Goal: Submit feedback/report problem: Submit feedback/report problem

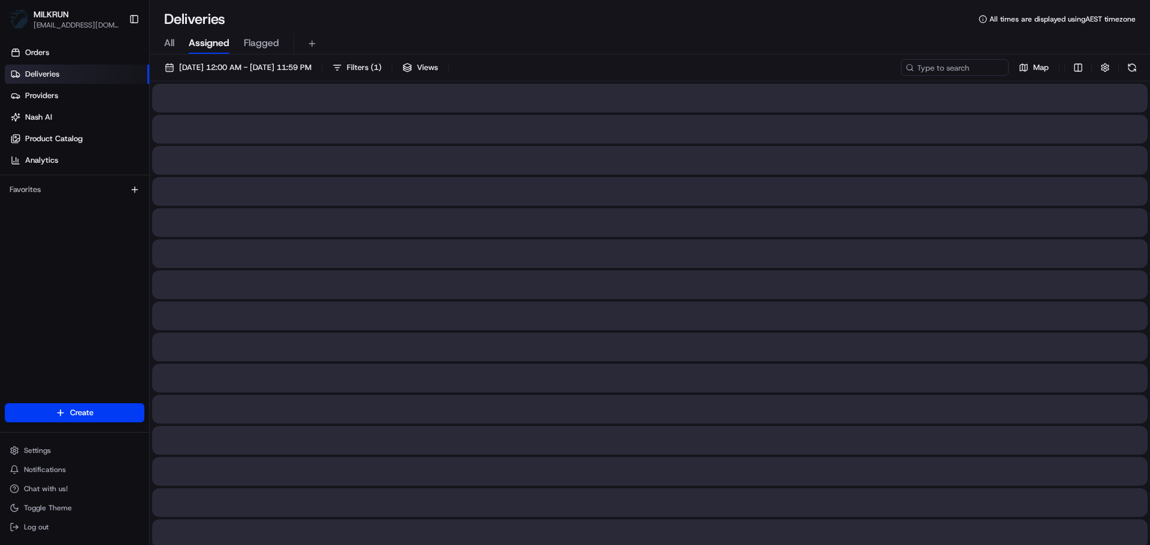
click at [171, 43] on span "All" at bounding box center [169, 43] width 10 height 14
drag, startPoint x: 915, startPoint y: 56, endPoint x: 926, endPoint y: 66, distance: 14.0
click at [926, 66] on input at bounding box center [937, 67] width 144 height 17
paste input "[PERSON_NAME]"
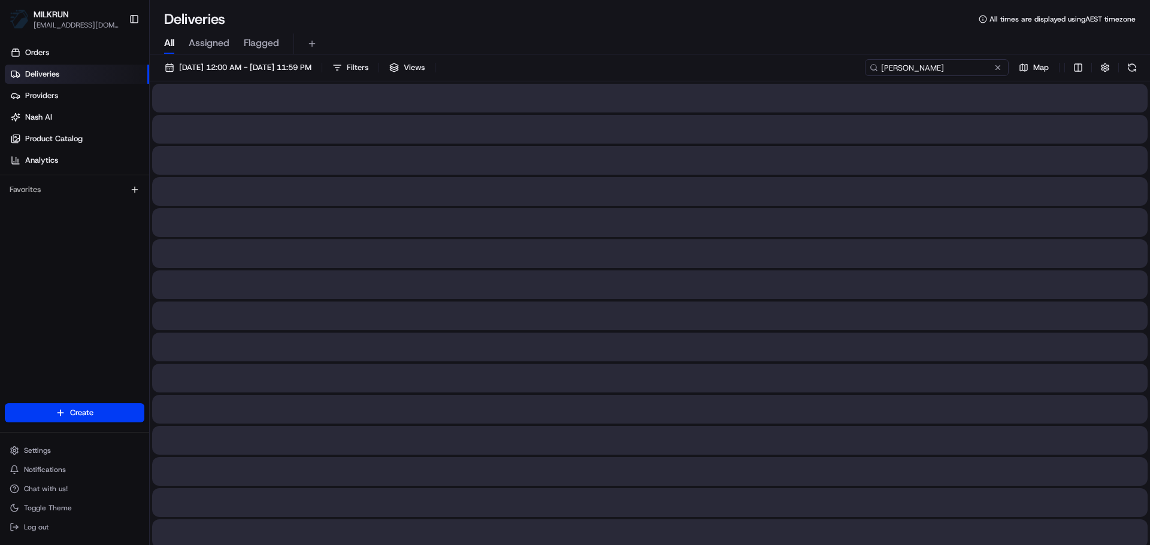
type input "[PERSON_NAME]"
click at [926, 66] on input "[PERSON_NAME]" at bounding box center [937, 67] width 144 height 17
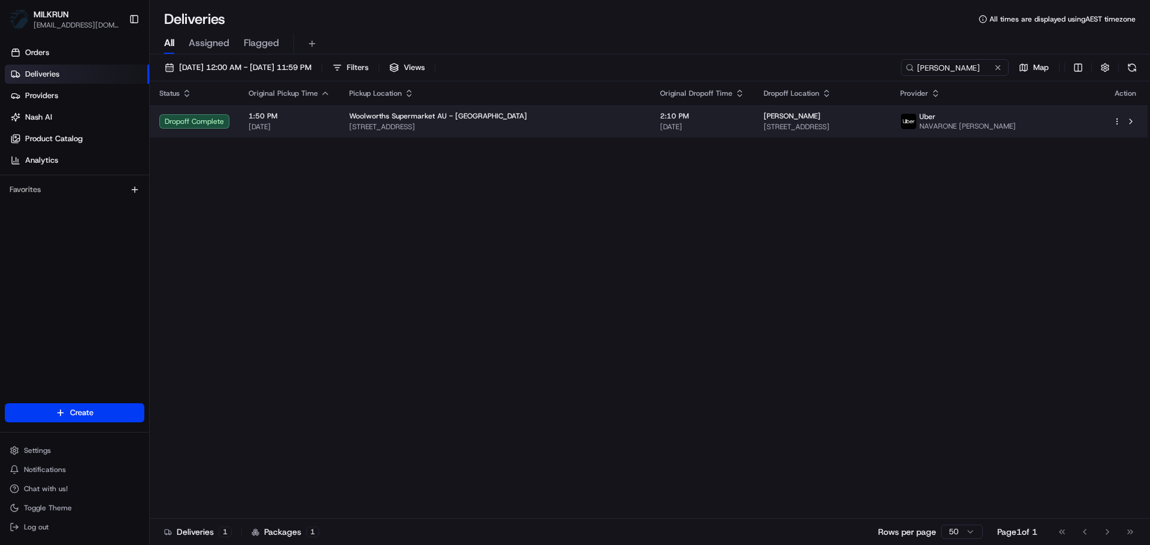
click at [712, 128] on td "2:10 PM 23/08/2025" at bounding box center [702, 121] width 104 height 32
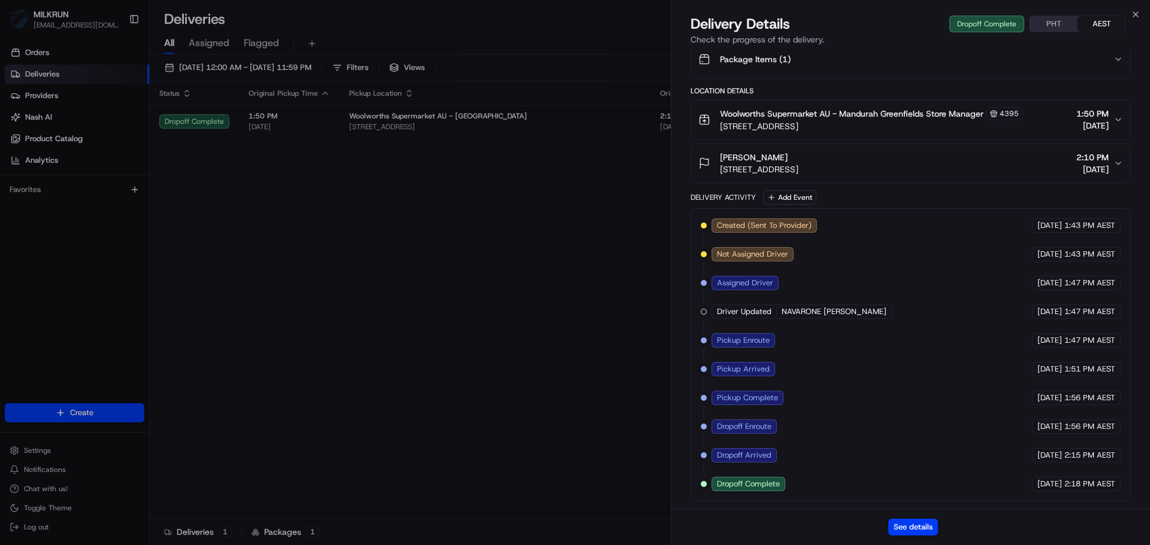
scroll to position [30, 0]
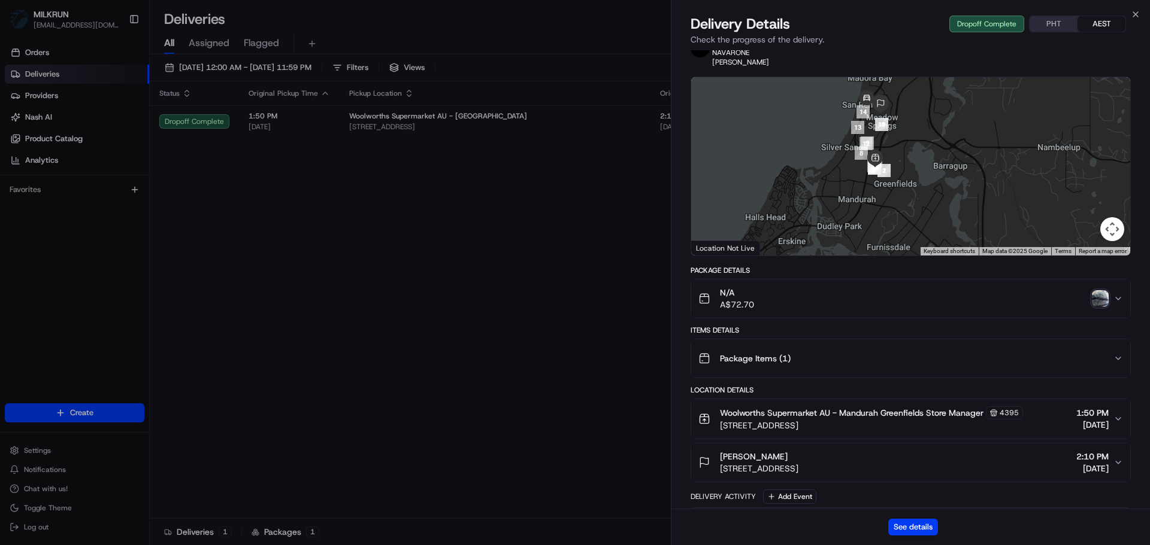
click at [1105, 307] on div "N/A A$72.70" at bounding box center [905, 299] width 415 height 24
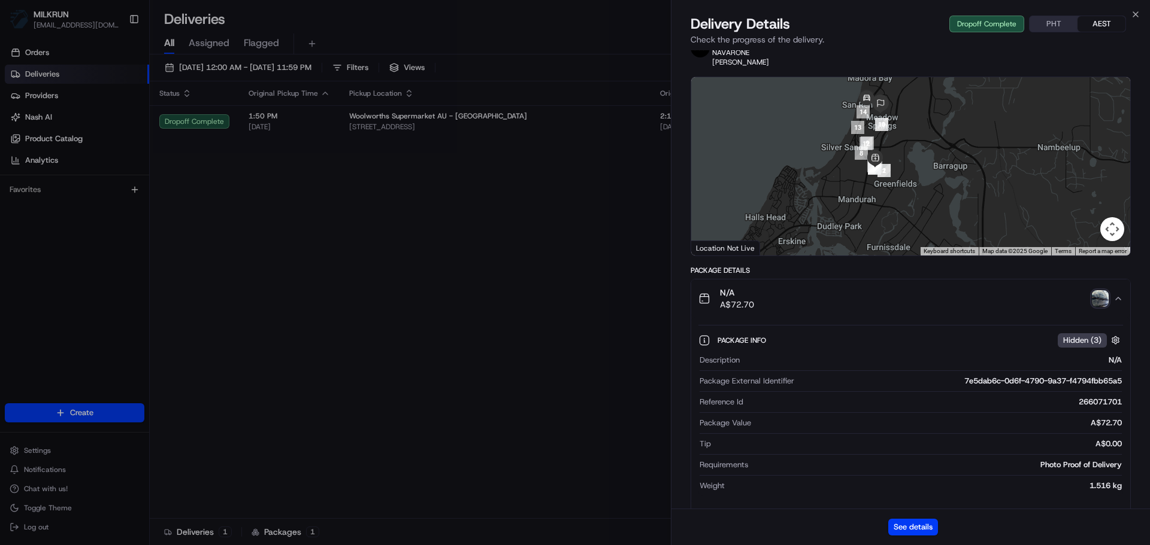
click at [1096, 293] on img "button" at bounding box center [1099, 298] width 17 height 17
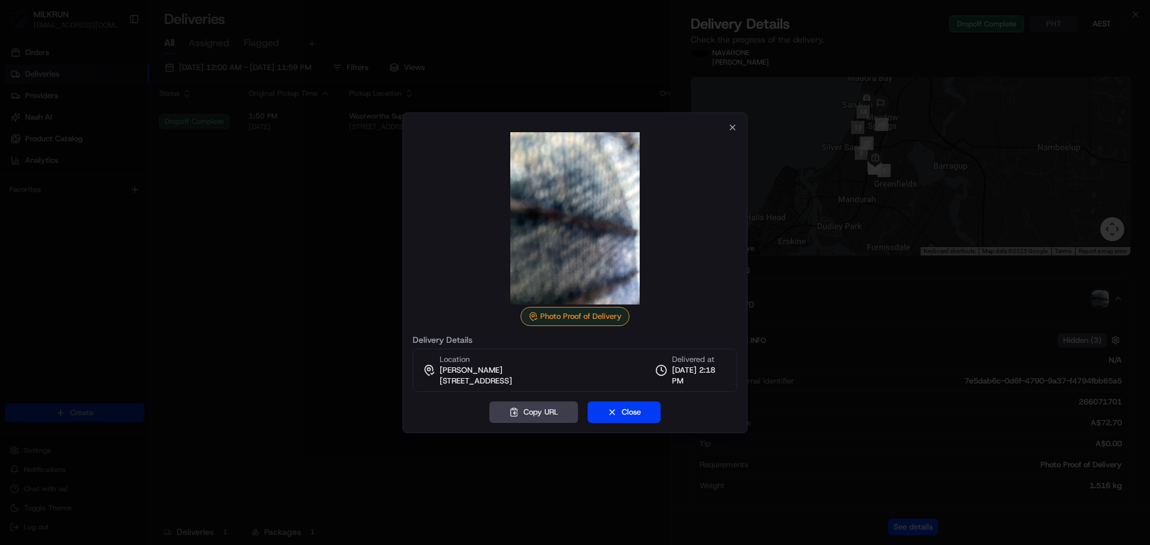
click at [296, 290] on div at bounding box center [575, 272] width 1150 height 545
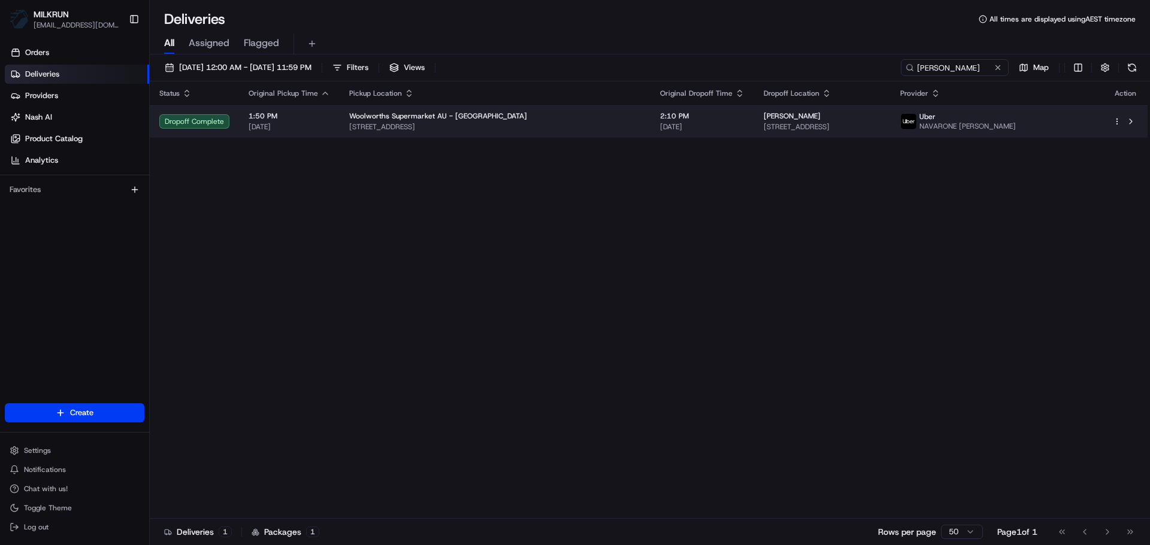
click at [572, 120] on div "Woolworths Supermarket AU - Mandurah Greenfields" at bounding box center [495, 116] width 292 height 10
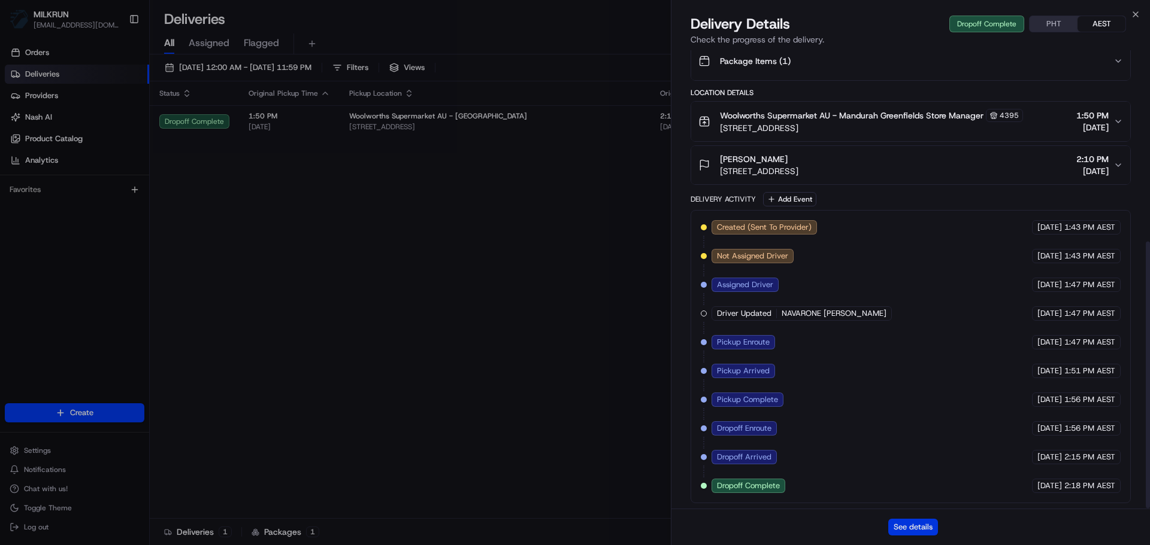
scroll to position [329, 0]
click at [896, 522] on button "See details" at bounding box center [913, 527] width 50 height 17
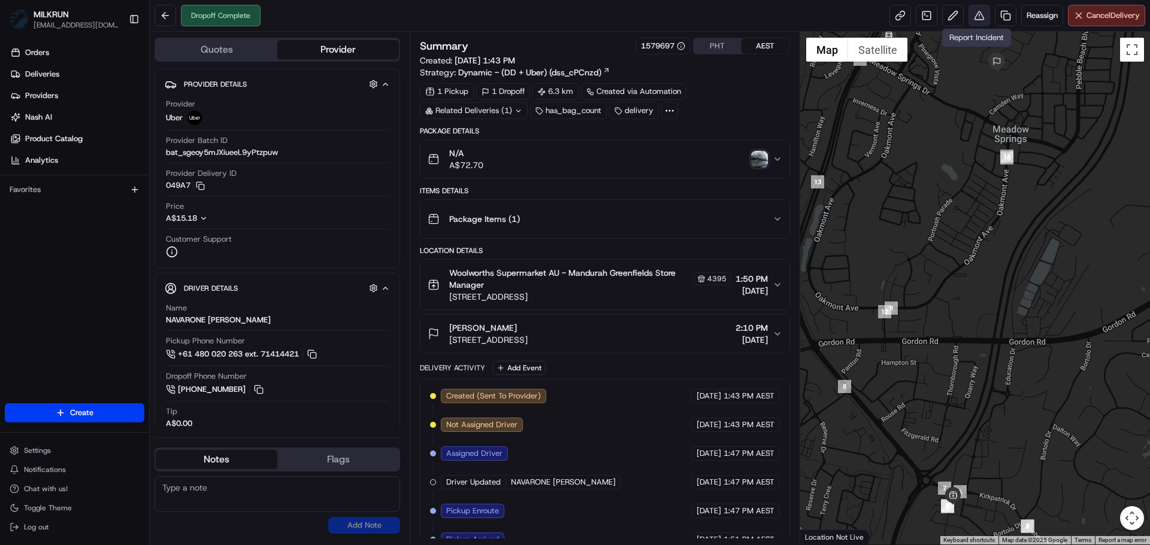
click at [969, 10] on button at bounding box center [979, 16] width 22 height 22
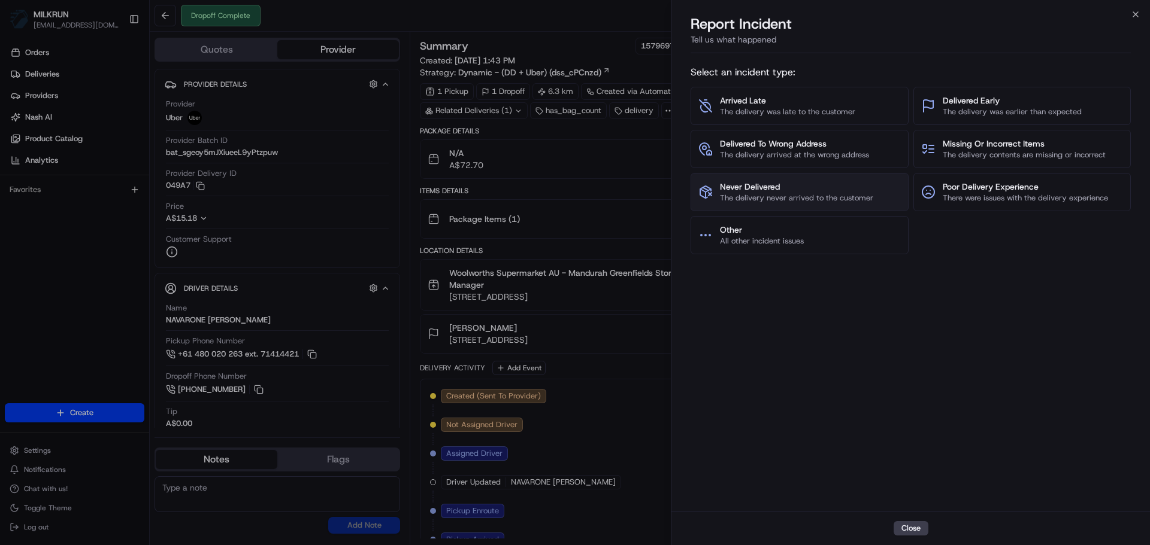
click at [797, 174] on button "Never Delivered The delivery never arrived to the customer" at bounding box center [799, 192] width 218 height 38
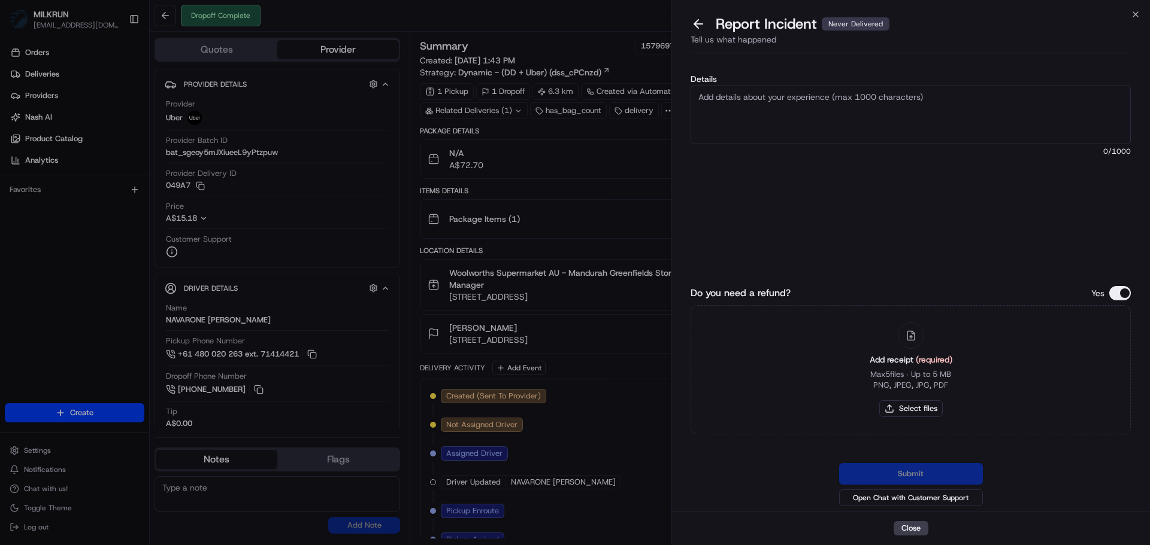
click at [854, 168] on div "Details 0 /1000" at bounding box center [910, 162] width 440 height 174
click at [854, 91] on textarea "Details" at bounding box center [910, 115] width 440 height 59
click at [833, 116] on textarea "Details" at bounding box center [910, 115] width 440 height 59
click at [797, 120] on textarea "Details" at bounding box center [910, 115] width 440 height 59
paste textarea "Customer advised they didn't receive order - uber support advised eligible to r…"
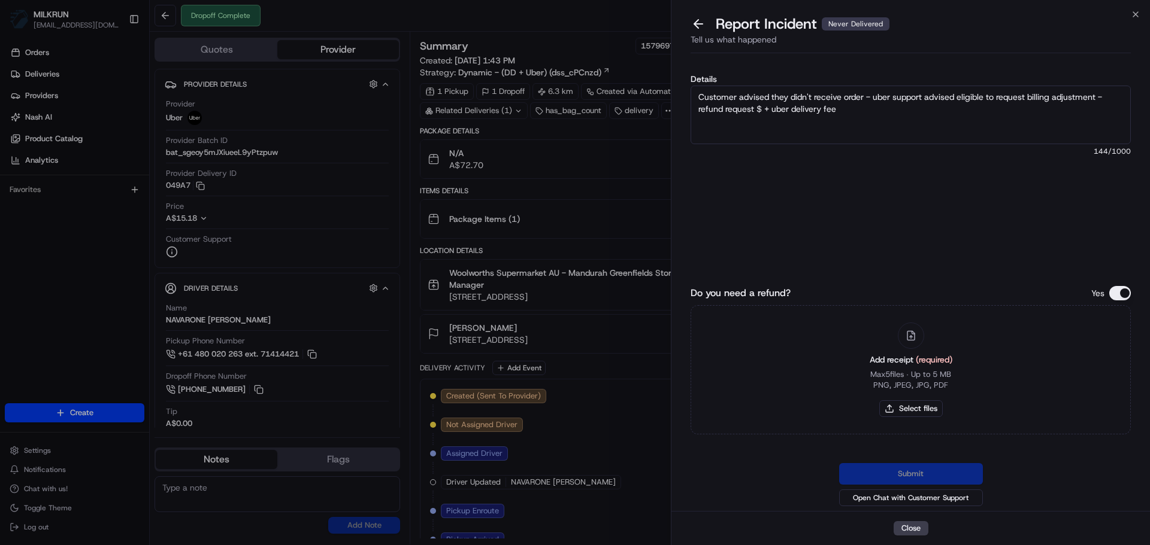
click at [914, 91] on textarea "Customer advised they didn't receive order - uber support advised eligible to r…" at bounding box center [910, 115] width 440 height 59
click at [982, 94] on textarea "Customer advised they didn't receive order - uber support advised eligible to r…" at bounding box center [910, 115] width 440 height 59
click at [1018, 81] on label "Details" at bounding box center [910, 79] width 440 height 8
click at [1018, 86] on textarea "Customer advised they didn't receive order - uber support advised eligible to r…" at bounding box center [910, 115] width 440 height 59
click at [1005, 92] on textarea "Customer advised they didn't receive order - uber support advised eligible to r…" at bounding box center [910, 115] width 440 height 59
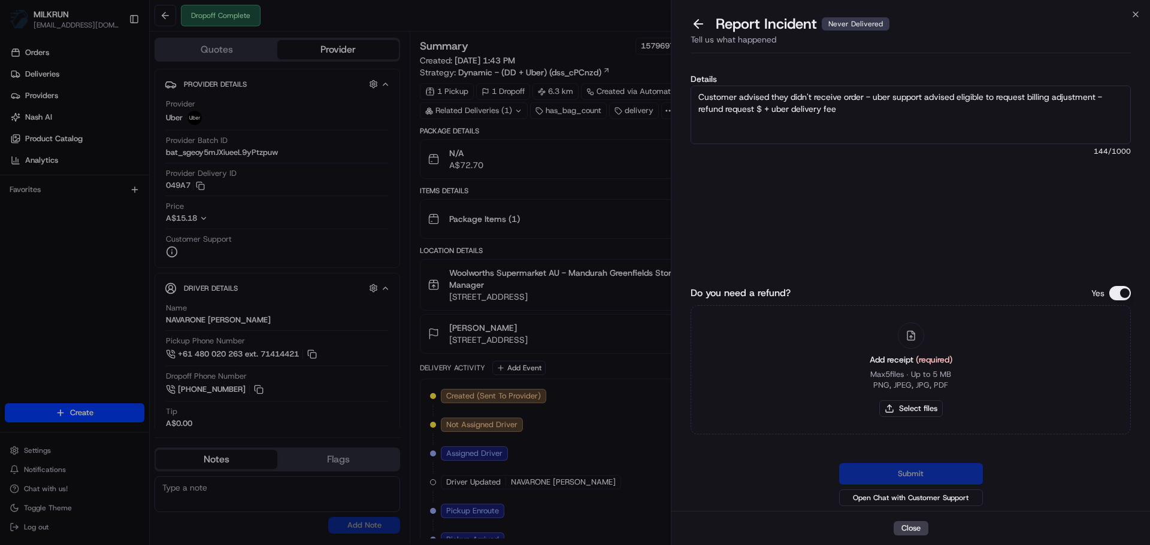
click at [1045, 103] on textarea "Customer advised they didn't receive order - uber support advised eligible to r…" at bounding box center [910, 115] width 440 height 59
click at [892, 119] on textarea "Customer advised they didn't receive order - uber support advised eligible to r…" at bounding box center [910, 115] width 440 height 59
click at [908, 108] on textarea "Customer advised they didn't receive order - uber support advised eligible to r…" at bounding box center [910, 115] width 440 height 59
click at [778, 111] on textarea "Customer advised they didn't receive order - uber support advised eligible to r…" at bounding box center [910, 115] width 440 height 59
click at [768, 112] on textarea "Customer advised they didn't receive order - uber support advised eligible to r…" at bounding box center [910, 115] width 440 height 59
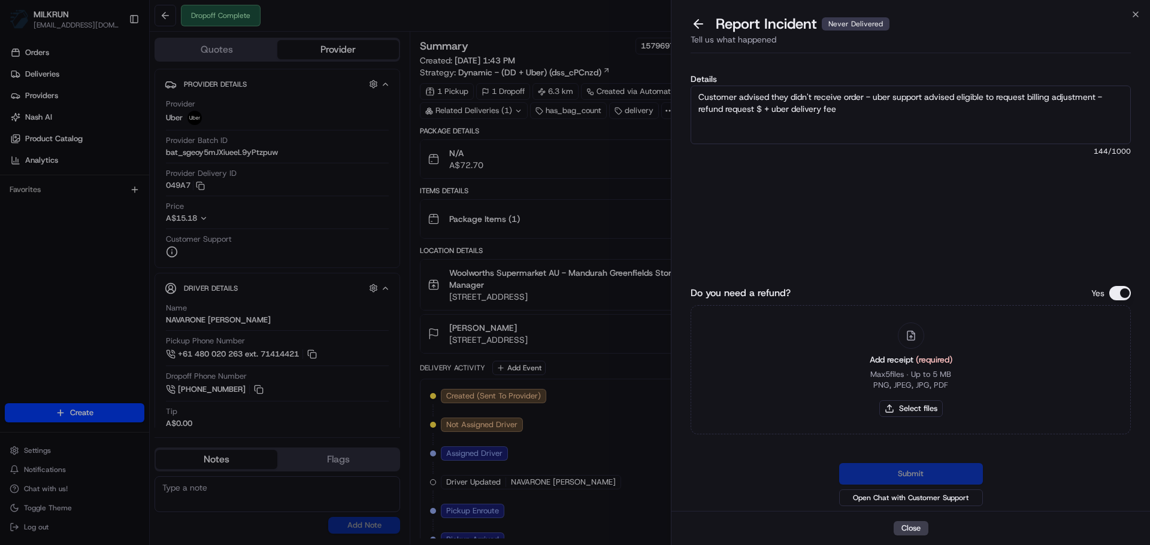
click at [872, 97] on textarea "Customer advised they didn't receive order - uber support advised eligible to r…" at bounding box center [910, 115] width 440 height 59
click at [776, 114] on textarea "Customer advised they didn't receive order - uber support advised eligible to r…" at bounding box center [910, 115] width 440 height 59
click at [750, 105] on textarea "Customer advised they didn't receive order - uber support advised eligible to r…" at bounding box center [910, 115] width 440 height 59
click at [759, 108] on textarea "Customer advised they didn't receive order - uber support advised eligible to r…" at bounding box center [910, 115] width 440 height 59
click at [763, 114] on textarea "Customer advised they didn't receive order - uber support advised eligible to r…" at bounding box center [910, 115] width 440 height 59
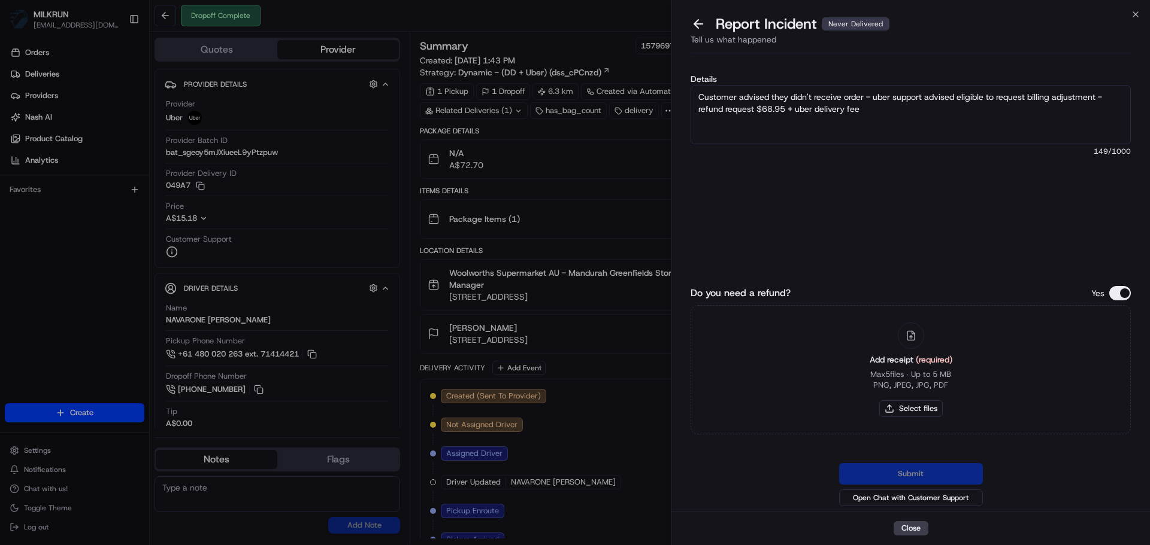
type textarea "Customer advised they didn't receive order - uber support advised eligible to r…"
click at [888, 145] on div "Details Customer advised they didn't receive order - uber support advised eligi…" at bounding box center [910, 162] width 440 height 174
drag, startPoint x: 883, startPoint y: 125, endPoint x: 889, endPoint y: 98, distance: 27.2
click at [883, 124] on textarea "Customer advised they didn't receive order - uber support advised eligible to r…" at bounding box center [910, 115] width 440 height 59
click at [886, 102] on textarea "Customer advised they didn't receive order - uber support advised eligible to r…" at bounding box center [910, 115] width 440 height 59
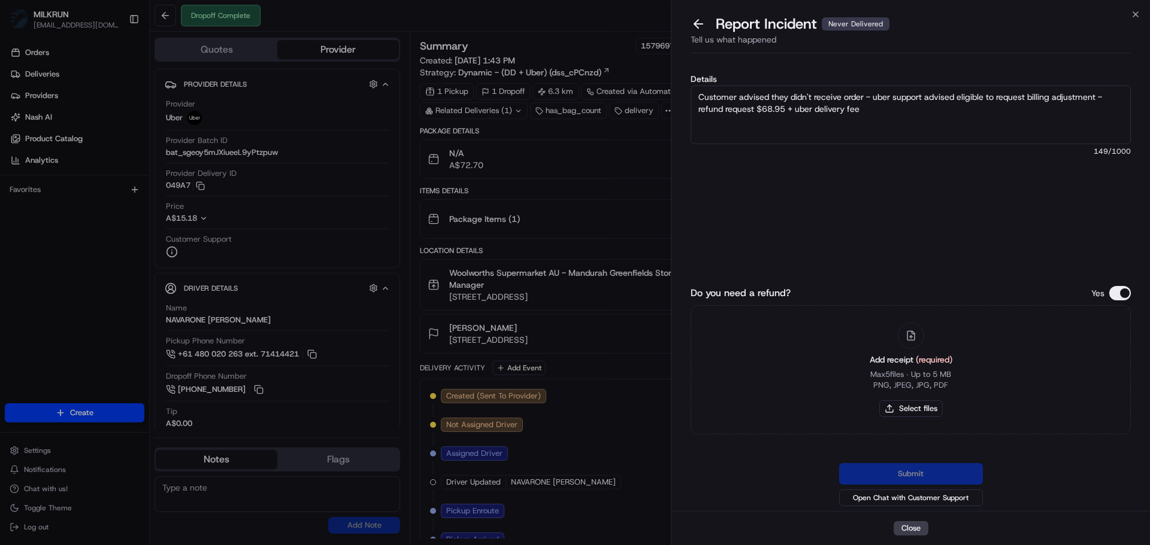
click at [884, 119] on textarea "Customer advised they didn't receive order - uber support advised eligible to r…" at bounding box center [910, 115] width 440 height 59
click at [909, 526] on button "Close" at bounding box center [910, 528] width 35 height 14
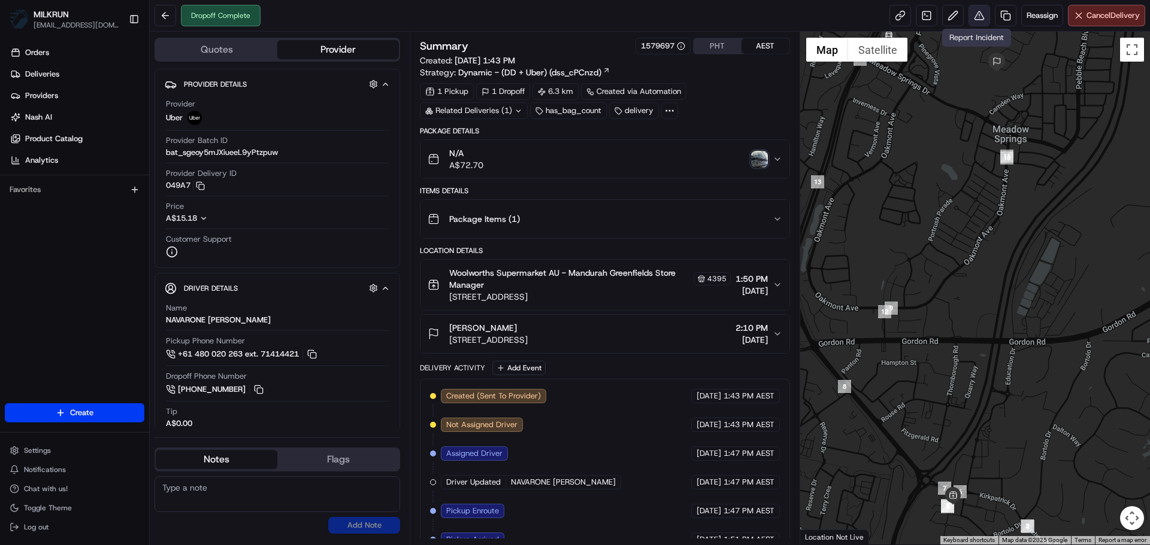
click at [969, 18] on button at bounding box center [979, 16] width 22 height 22
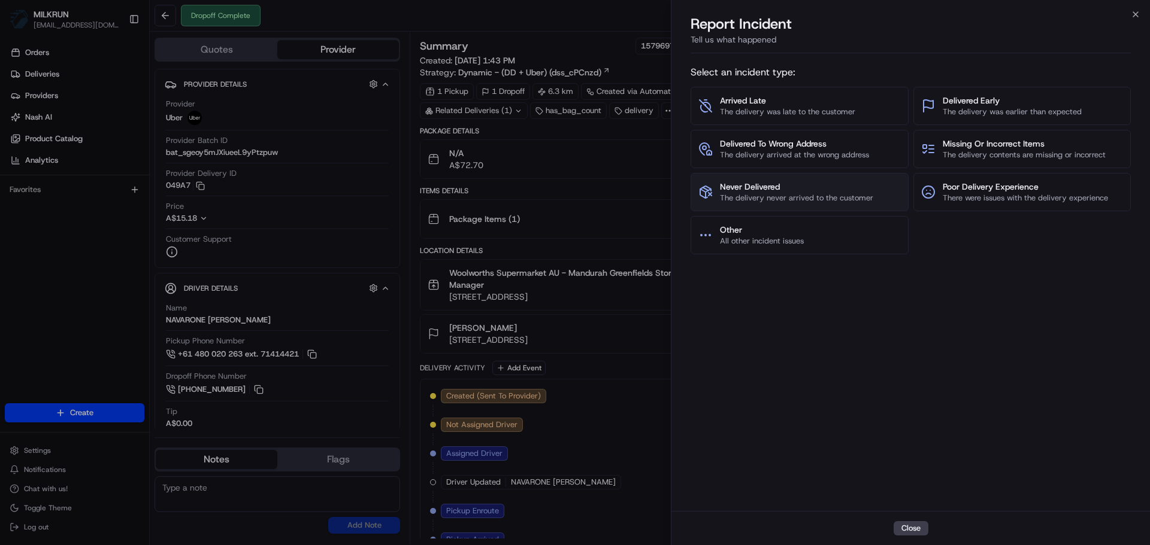
click at [806, 178] on button "Never Delivered The delivery never arrived to the customer" at bounding box center [799, 192] width 218 height 38
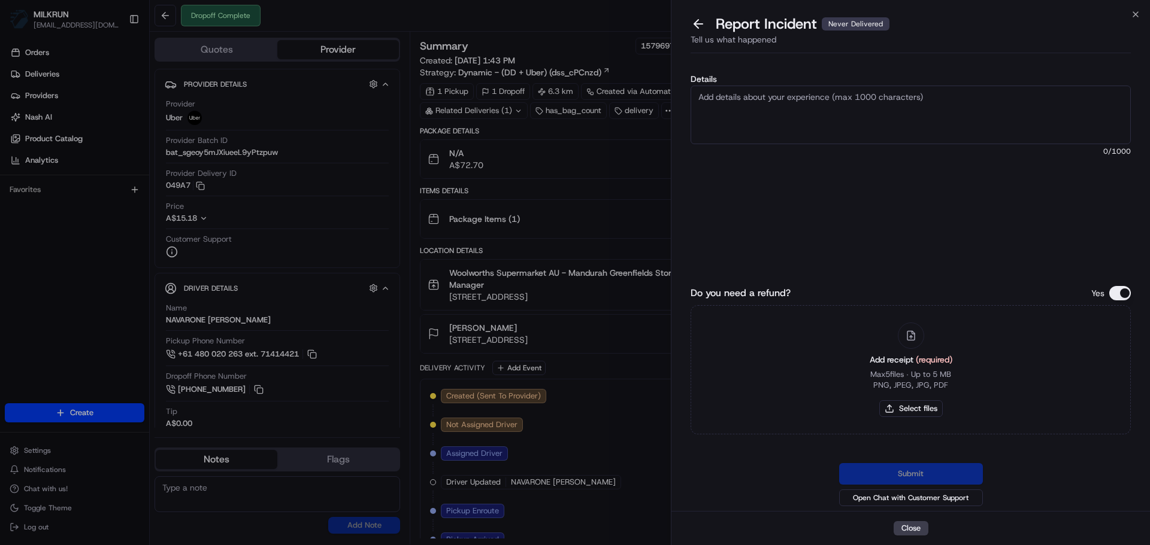
click at [825, 105] on textarea "Details" at bounding box center [910, 115] width 440 height 59
click at [820, 97] on textarea "Details" at bounding box center [910, 115] width 440 height 59
click at [731, 137] on textarea "Details" at bounding box center [910, 115] width 440 height 59
paste textarea "Customer advised they didn't receive order - uber support advised eligible to r…"
drag, startPoint x: 872, startPoint y: 115, endPoint x: 687, endPoint y: 114, distance: 184.4
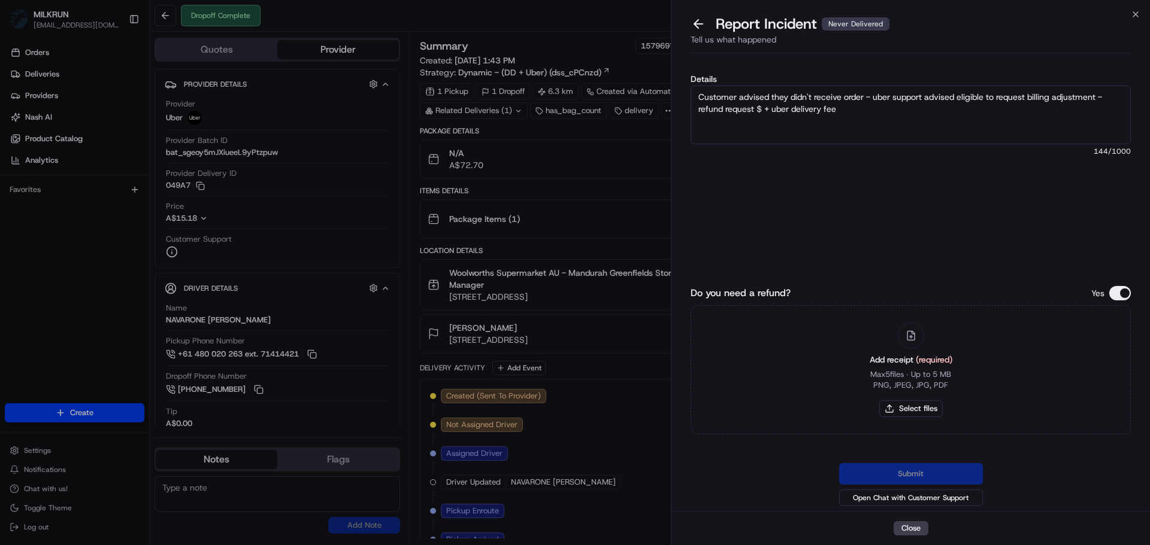
click at [687, 114] on div "Details Customer advised they didn't receive order - uber support advised eligi…" at bounding box center [910, 284] width 478 height 453
click at [778, 114] on textarea "Customer advised they didn't receive order - uber support advised eligible to r…" at bounding box center [910, 115] width 440 height 59
click at [772, 109] on textarea "Customer advised they didn't receive order - uber support advised eligible to r…" at bounding box center [910, 115] width 440 height 59
click at [1126, 289] on button "Do you need a refund?" at bounding box center [1120, 293] width 22 height 14
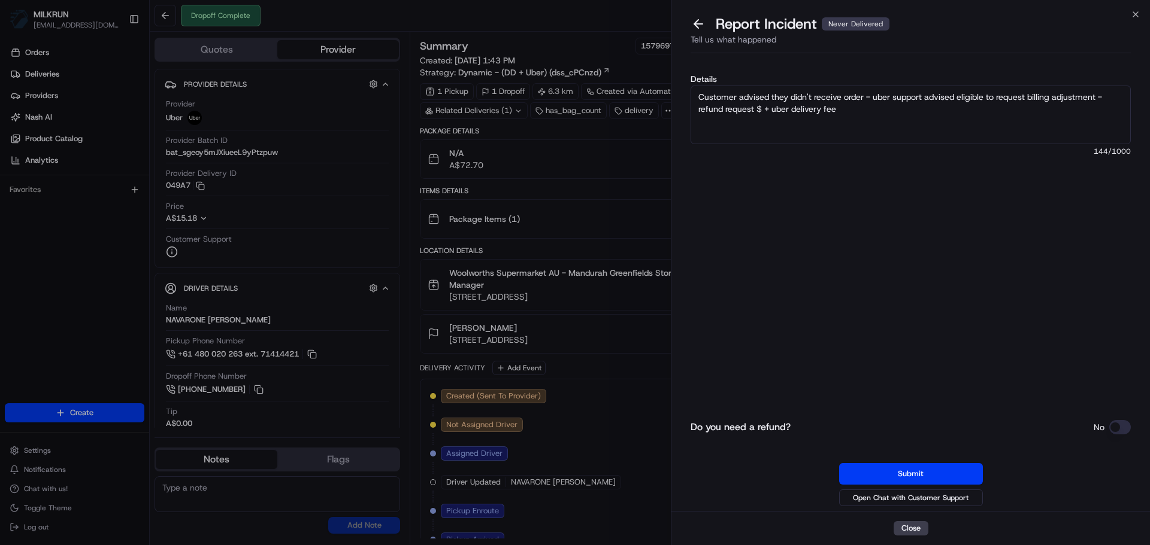
drag, startPoint x: 803, startPoint y: 110, endPoint x: 893, endPoint y: 115, distance: 89.9
click at [893, 115] on textarea "Customer advised they didn't receive order - uber support advised eligible to r…" at bounding box center [910, 115] width 440 height 59
click at [774, 113] on textarea "Customer advised they didn't receive order - uber support advised eligible to r…" at bounding box center [910, 115] width 440 height 59
drag, startPoint x: 825, startPoint y: 101, endPoint x: 894, endPoint y: 128, distance: 73.7
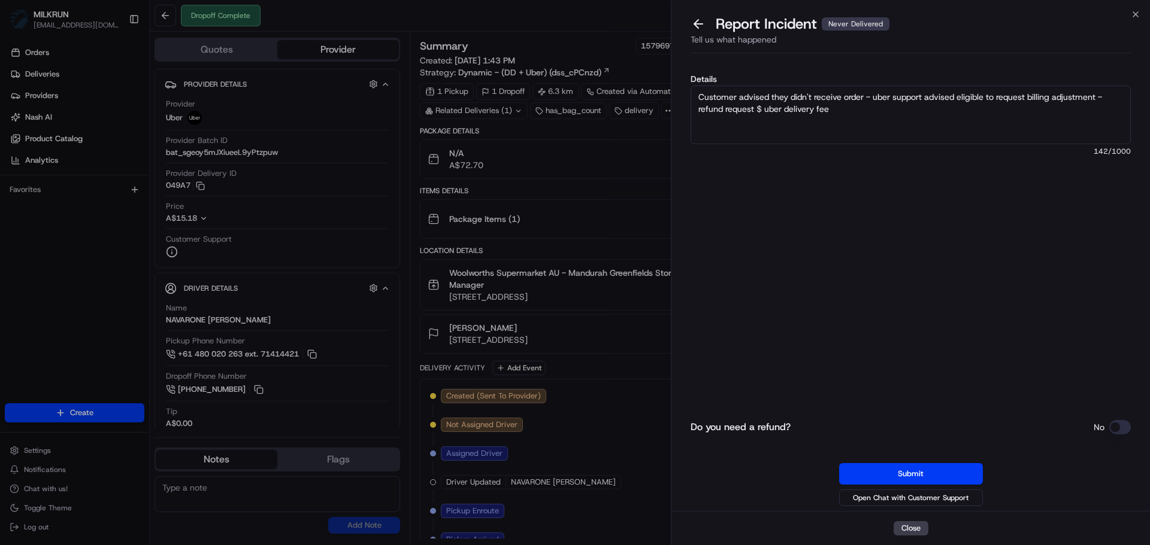
click at [894, 128] on textarea "Customer advised they didn't receive order - uber support advised eligible to r…" at bounding box center [910, 115] width 440 height 59
drag, startPoint x: 883, startPoint y: 98, endPoint x: 996, endPoint y: 99, distance: 112.6
click at [935, 131] on textarea "Customer advised they didn't receive order - uber support advised eligible to r…" at bounding box center [910, 115] width 440 height 59
click at [996, 99] on textarea "Customer advised they didn't receive order - uber support advised eligible to r…" at bounding box center [910, 115] width 440 height 59
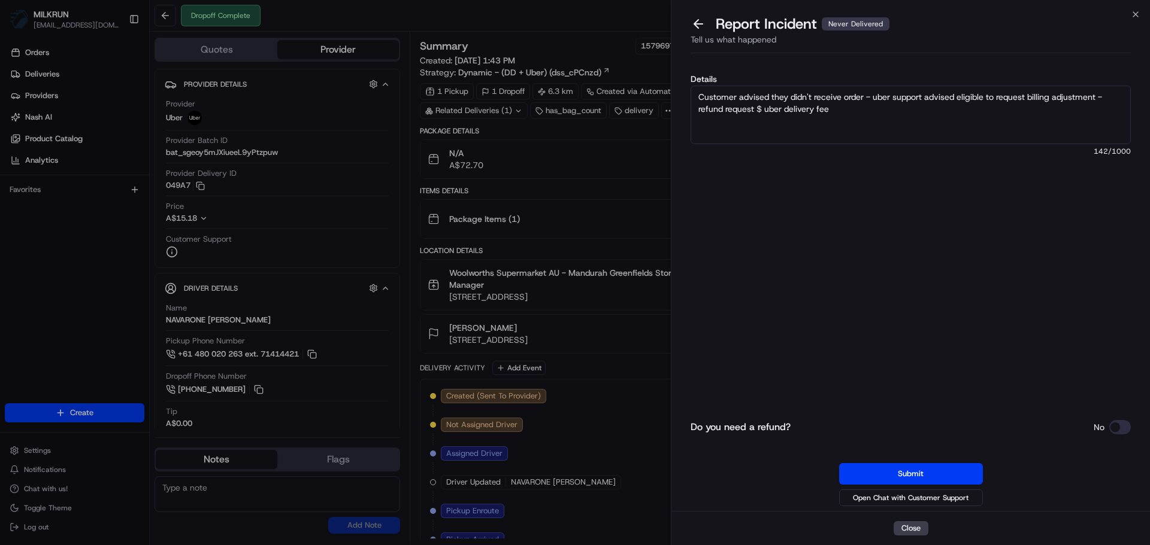
drag, startPoint x: 963, startPoint y: 467, endPoint x: 927, endPoint y: 103, distance: 365.7
click at [902, 106] on div "Details Customer advised they didn't receive order - uber support advised eligi…" at bounding box center [910, 288] width 440 height 441
click at [928, 102] on textarea "Customer advised they didn't receive order - uber support advised eligible to r…" at bounding box center [910, 115] width 440 height 59
click at [890, 78] on label "Details" at bounding box center [910, 79] width 440 height 8
click at [890, 86] on textarea "Customer advised they didn't receive order - uber support advised eligible to r…" at bounding box center [910, 115] width 440 height 59
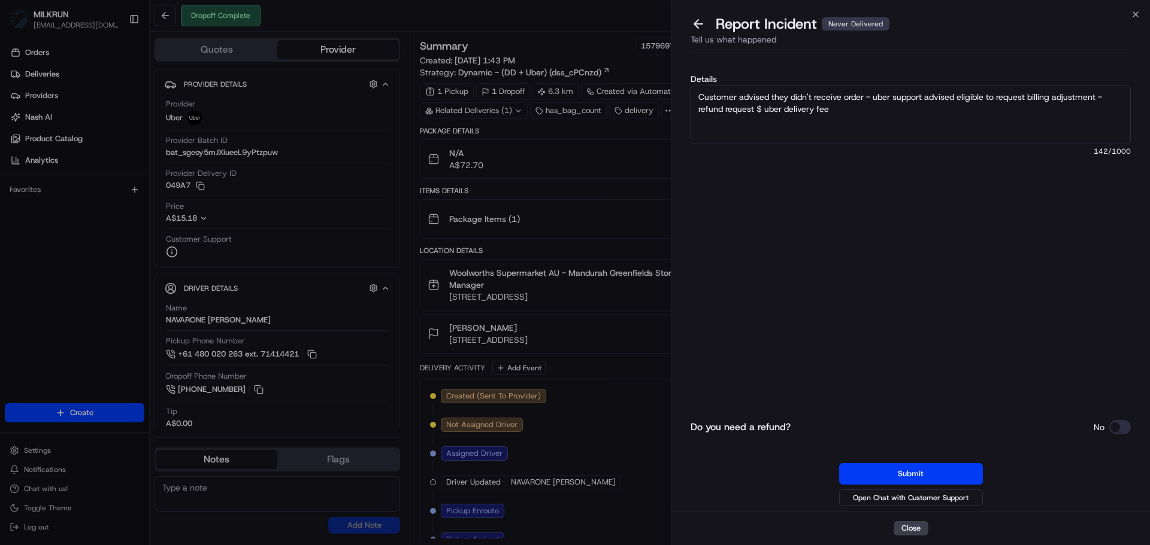
click at [887, 110] on textarea "Customer advised they didn't receive order - uber support advised eligible to r…" at bounding box center [910, 115] width 440 height 59
type textarea "Customer advised they didn't receive order - uber support advised eligible to r…"
click at [895, 466] on button "Submit" at bounding box center [911, 474] width 144 height 22
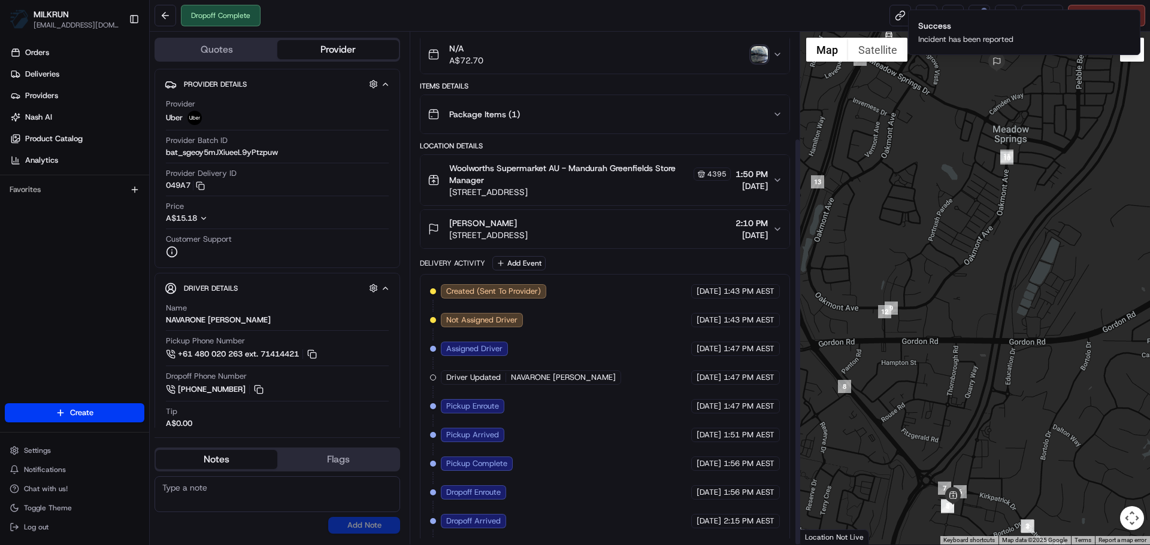
scroll to position [134, 0]
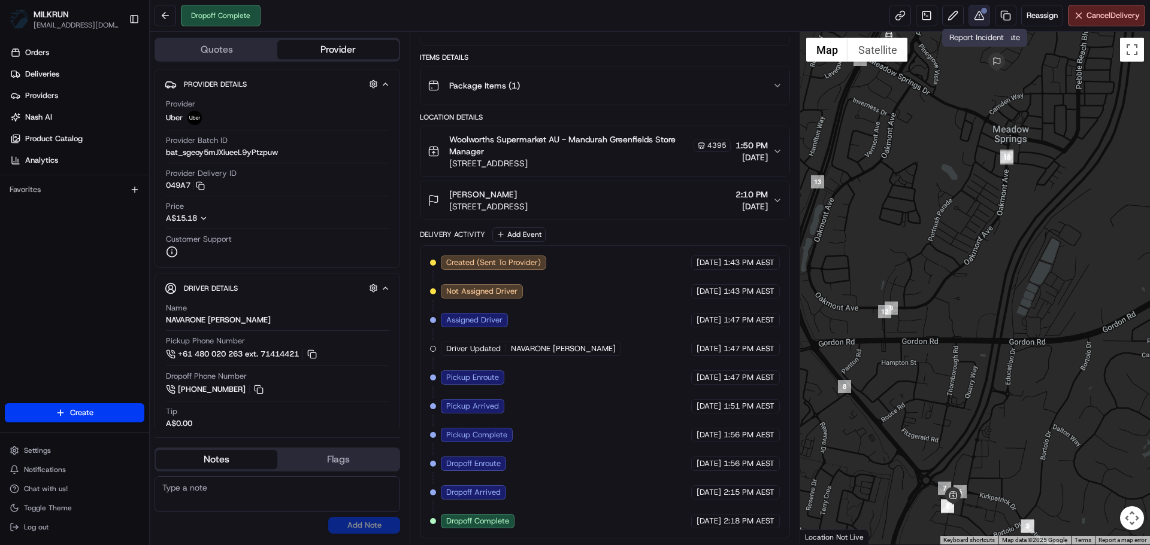
click at [983, 13] on button at bounding box center [979, 16] width 22 height 22
